Goal: Go to known website: Access a specific website the user already knows

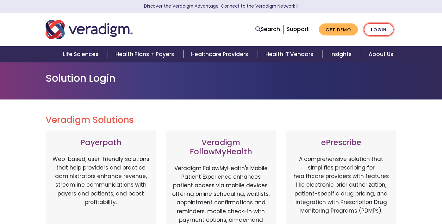
click at [377, 28] on link "Login" at bounding box center [379, 29] width 30 height 13
click at [378, 31] on link "Login" at bounding box center [379, 29] width 30 height 13
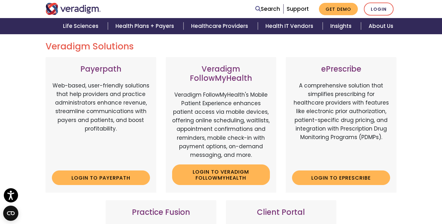
scroll to position [86, 0]
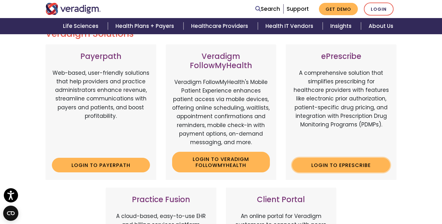
click at [324, 169] on link "Login to ePrescribe" at bounding box center [341, 164] width 98 height 15
